Goal: Information Seeking & Learning: Learn about a topic

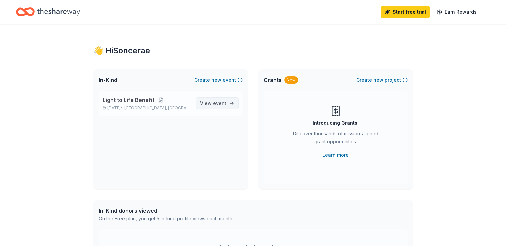
click at [226, 102] on link "View event" at bounding box center [217, 103] width 43 height 12
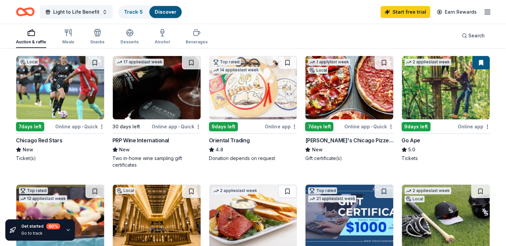
scroll to position [67, 0]
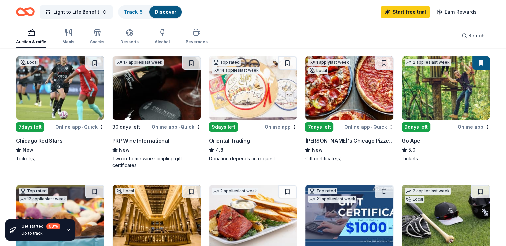
click at [330, 112] on img at bounding box center [350, 87] width 88 height 63
